Goal: Task Accomplishment & Management: Complete application form

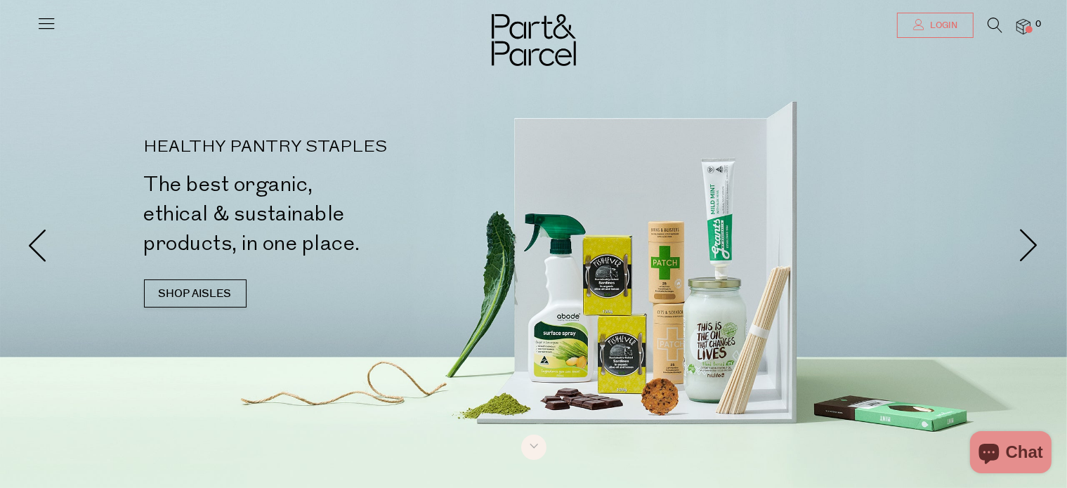
click at [916, 34] on link "Login" at bounding box center [935, 25] width 77 height 25
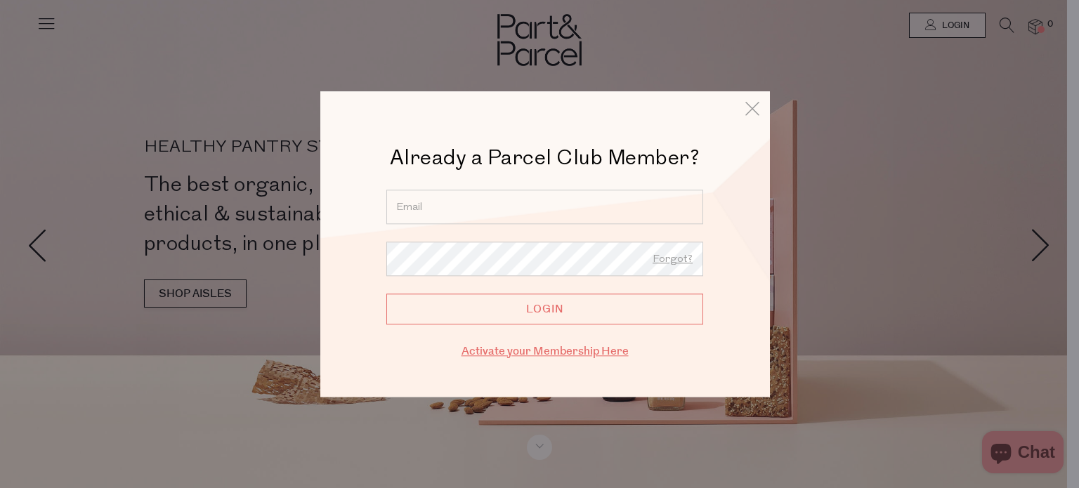
click at [487, 357] on link "Activate your Membership Here" at bounding box center [544, 351] width 167 height 16
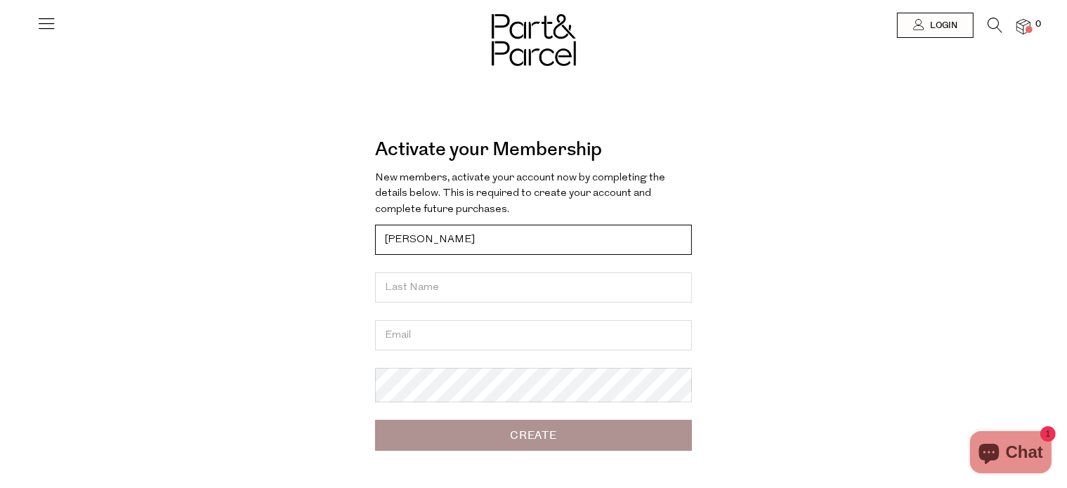
type input "Monica"
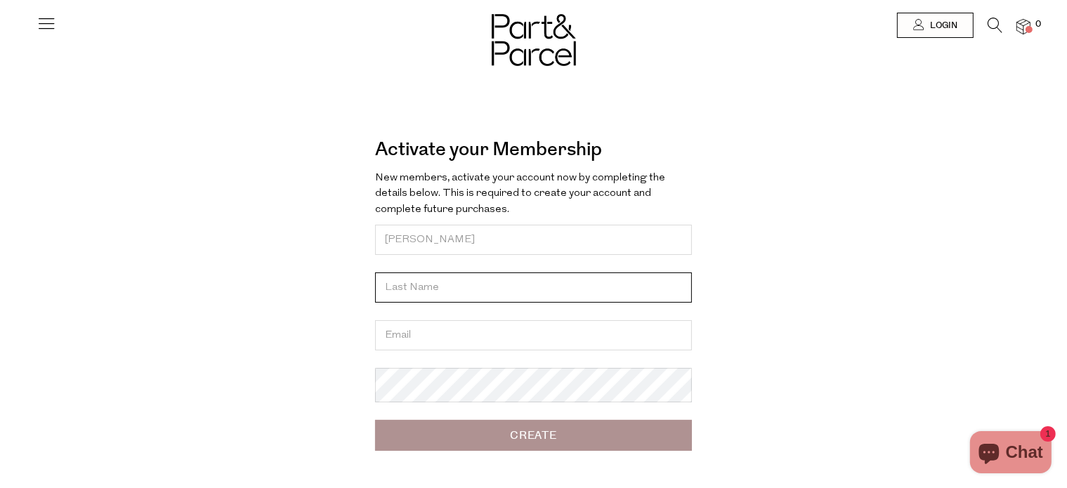
click at [407, 300] on input "text" at bounding box center [533, 288] width 317 height 30
type input "m"
type input "Maait"
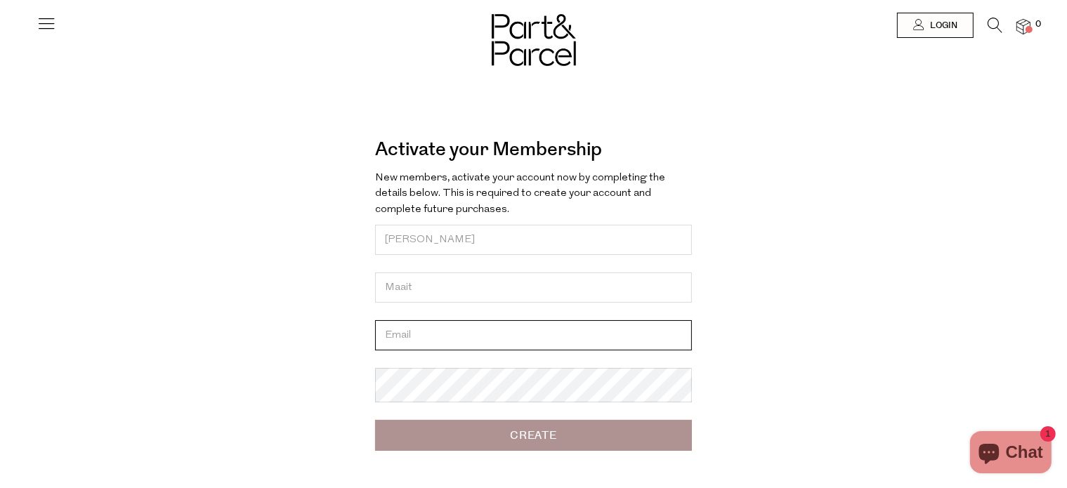
click at [406, 350] on input "email" at bounding box center [533, 335] width 317 height 30
type input "monica.baysari@hotmail.com"
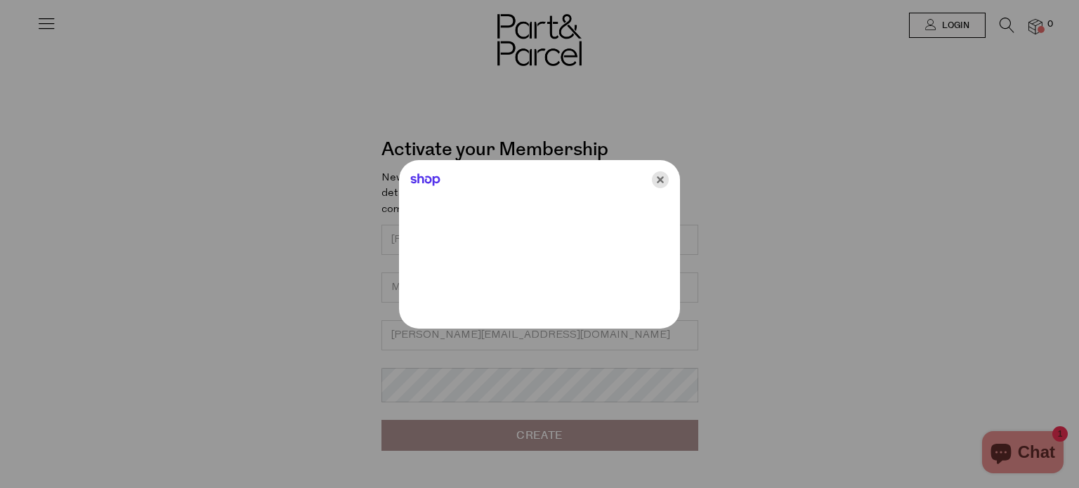
click at [653, 184] on icon "Close" at bounding box center [660, 179] width 17 height 17
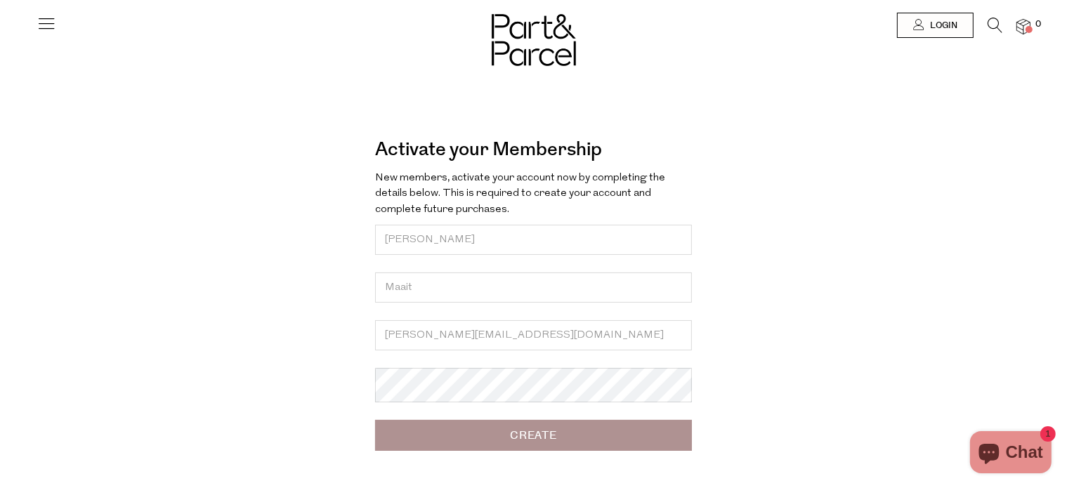
click at [485, 451] on input "Create" at bounding box center [533, 435] width 317 height 31
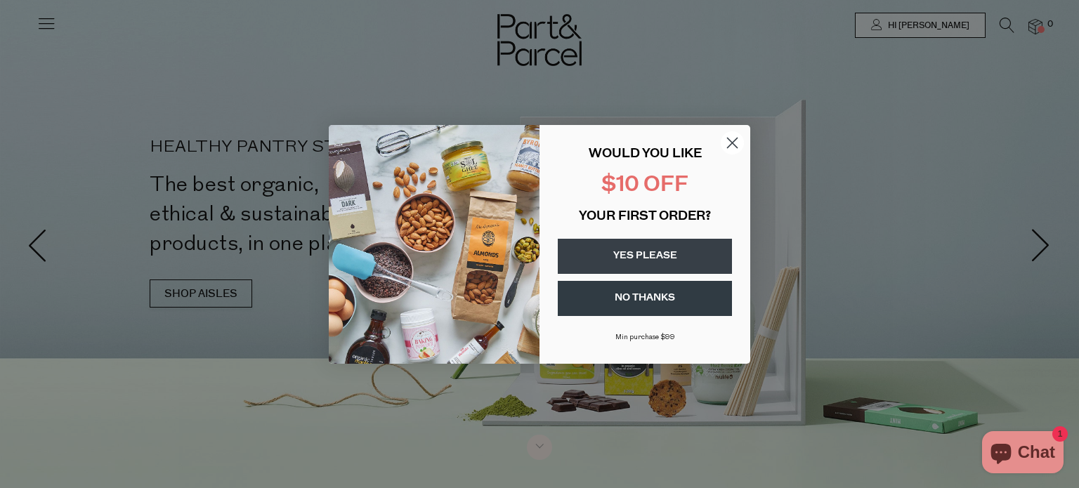
click at [734, 149] on circle "Close dialog" at bounding box center [732, 142] width 23 height 23
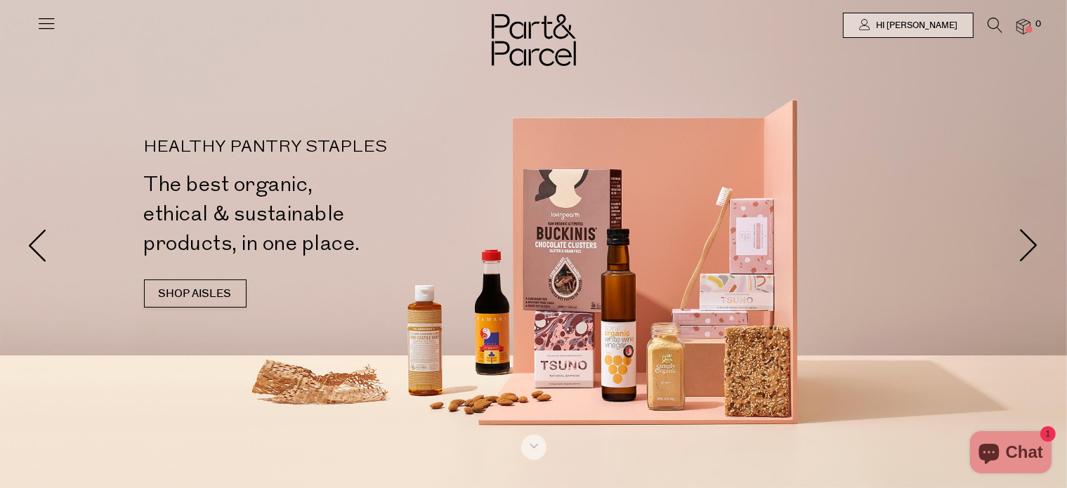
click at [51, 22] on icon at bounding box center [47, 23] width 20 height 20
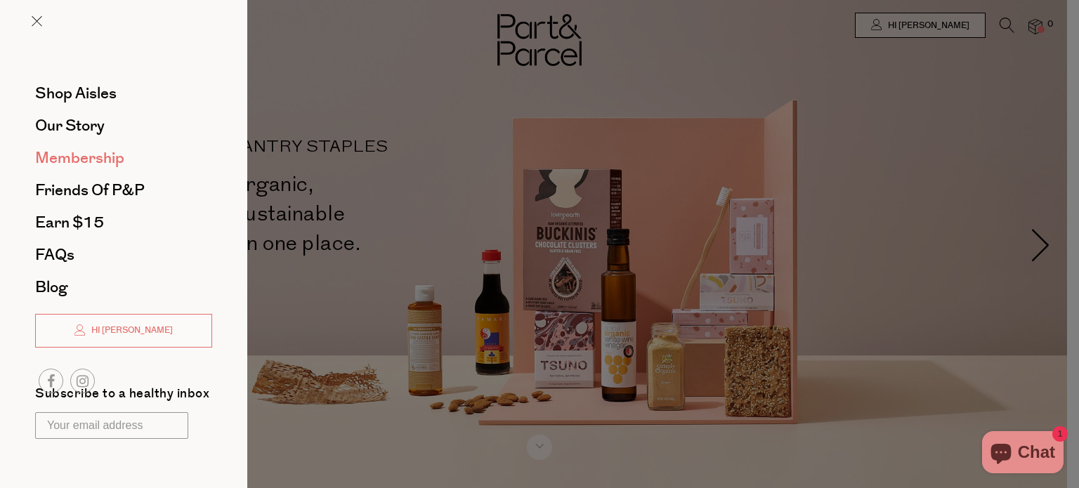
click at [82, 158] on span "Membership" at bounding box center [79, 158] width 89 height 22
